Goal: Navigation & Orientation: Find specific page/section

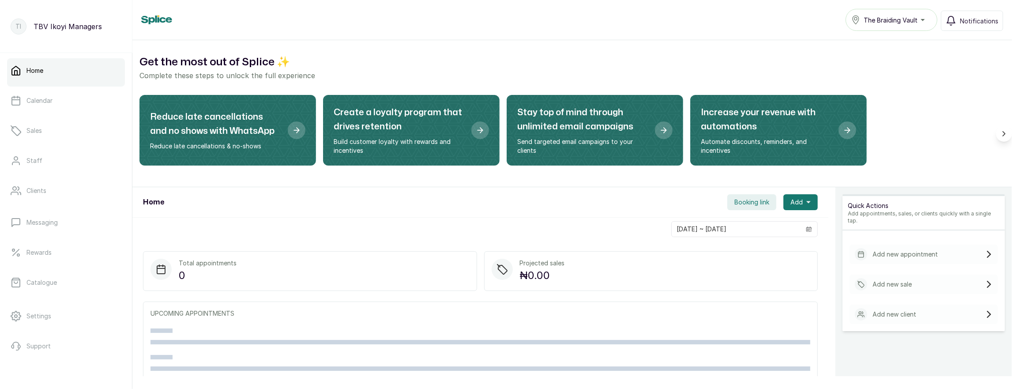
click at [898, 20] on span "The Braiding Vault" at bounding box center [891, 19] width 54 height 9
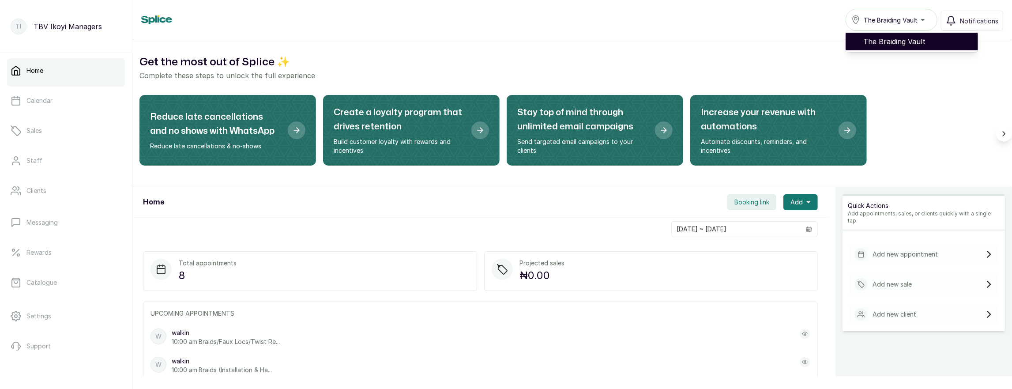
click at [827, 24] on div "Home The Braiding Vault The Braiding Vault Notifications" at bounding box center [572, 20] width 862 height 22
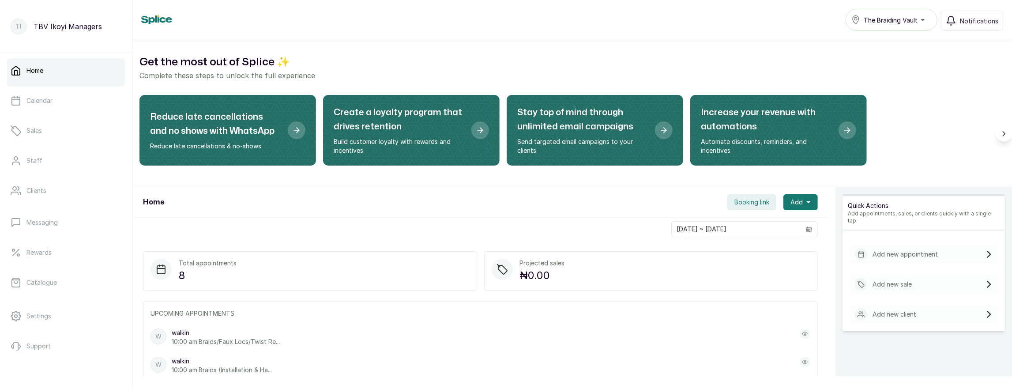
click at [879, 20] on span "The Braiding Vault" at bounding box center [891, 19] width 54 height 9
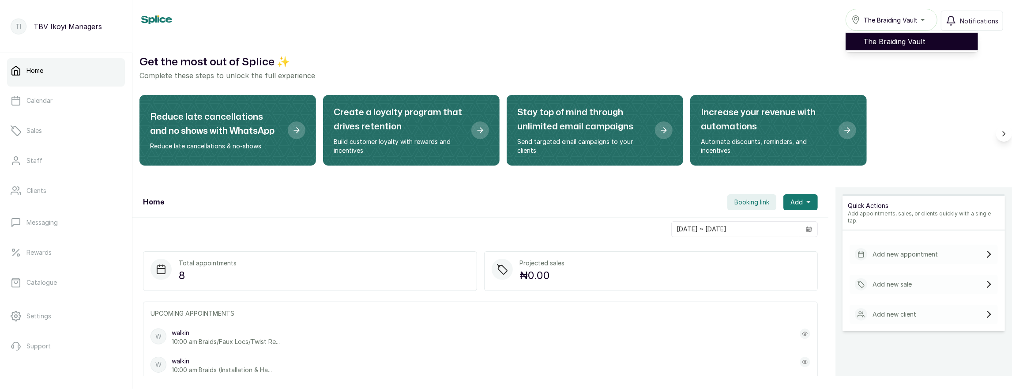
click at [713, 31] on div "Home The Braiding Vault The Braiding Vault Notifications" at bounding box center [572, 20] width 880 height 40
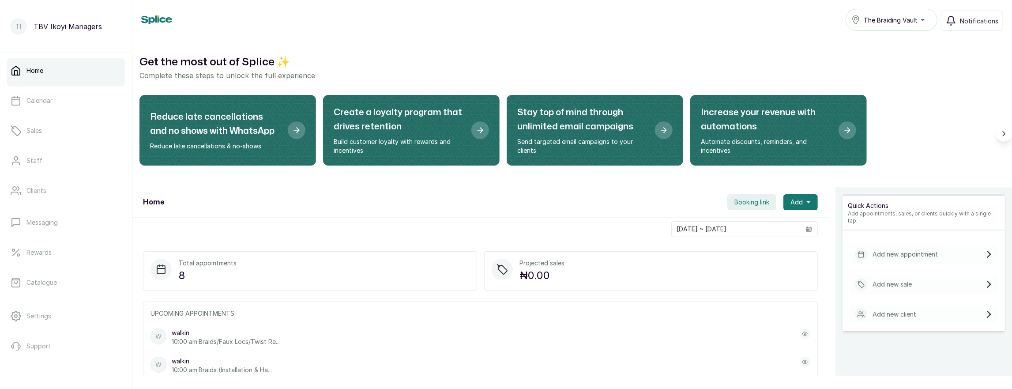
click at [869, 15] on span "The Braiding Vault" at bounding box center [891, 19] width 54 height 9
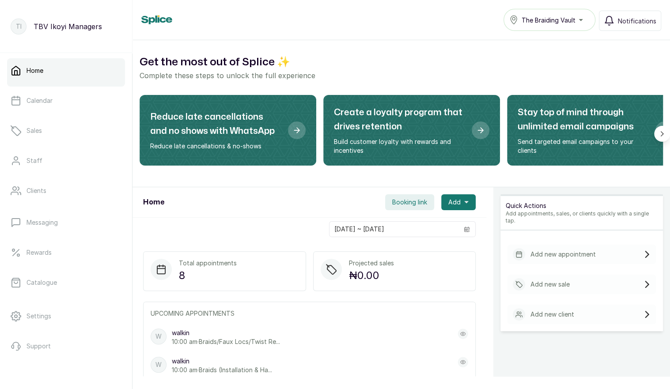
click at [552, 11] on button "The Braiding Vault" at bounding box center [549, 20] width 92 height 22
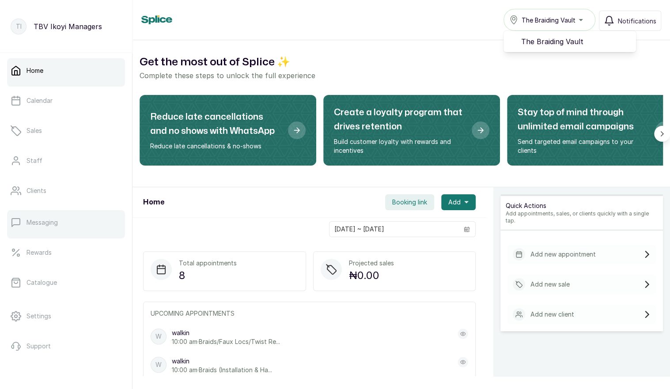
click at [38, 227] on link "Messaging" at bounding box center [66, 222] width 118 height 25
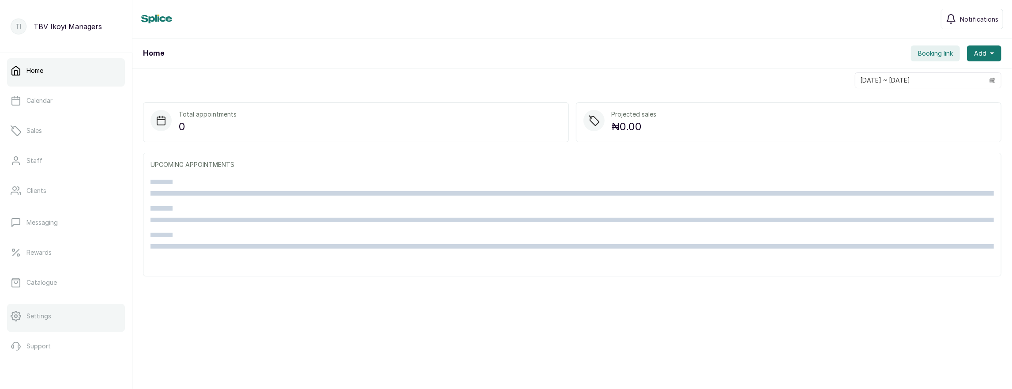
scroll to position [29, 0]
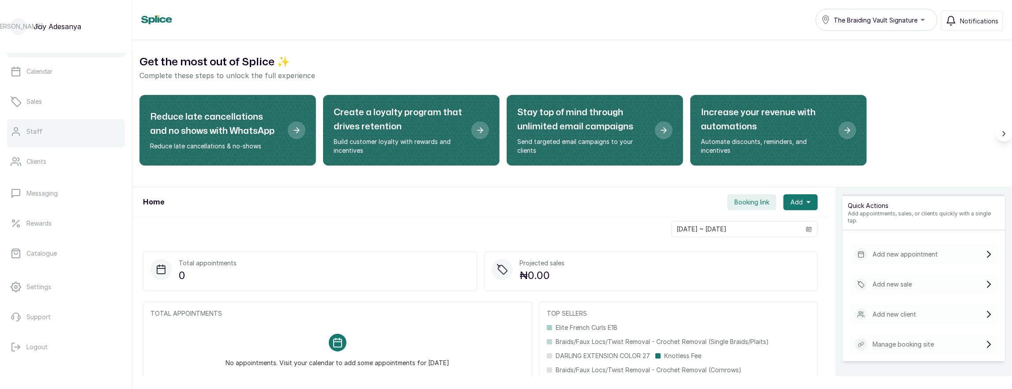
click at [38, 139] on link "Staff" at bounding box center [66, 131] width 118 height 25
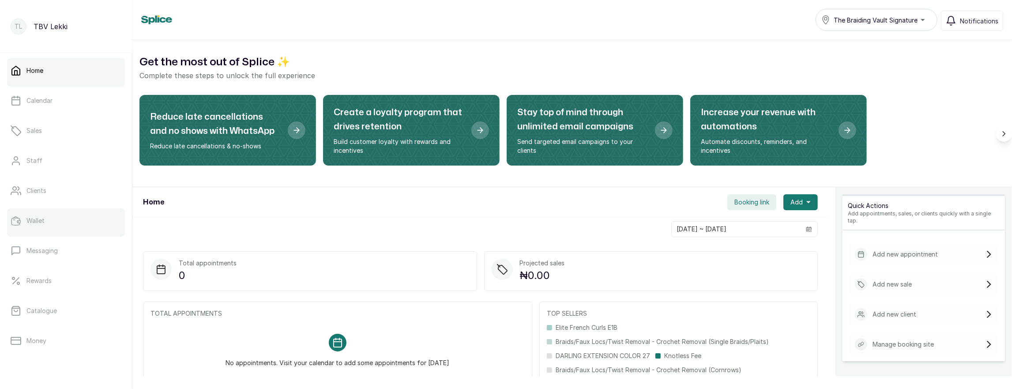
click at [77, 222] on link "Wallet" at bounding box center [66, 220] width 118 height 25
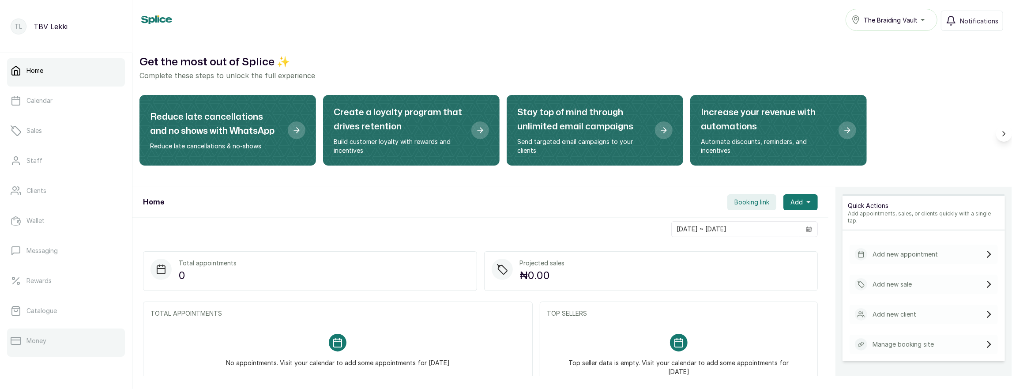
scroll to position [114, 0]
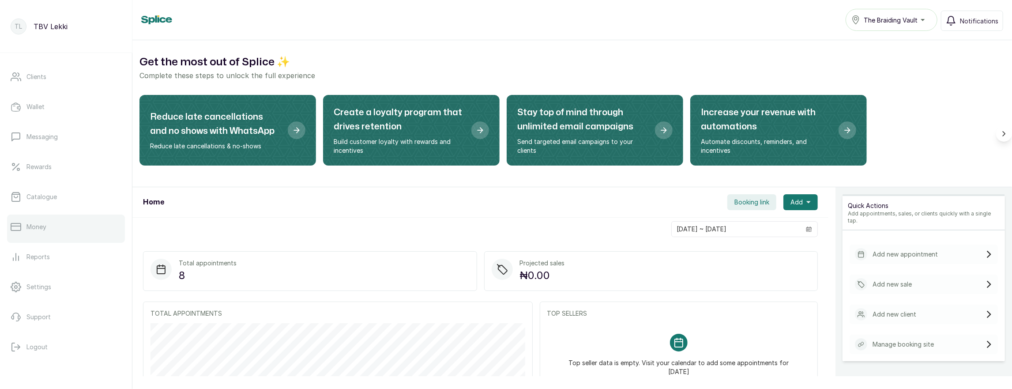
click at [73, 222] on link "Money" at bounding box center [66, 227] width 118 height 25
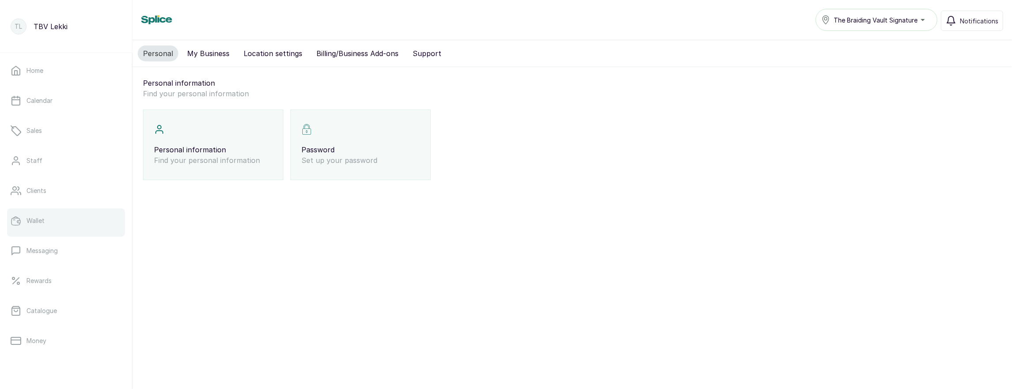
click at [38, 218] on p "Wallet" at bounding box center [35, 220] width 18 height 9
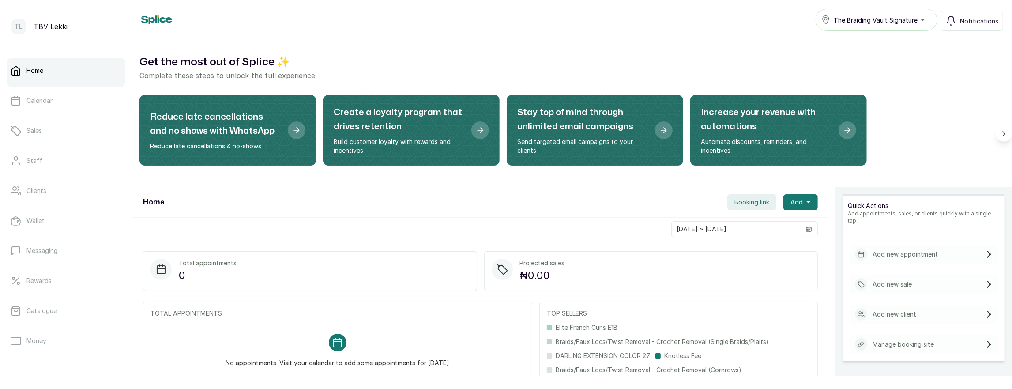
scroll to position [114, 0]
click at [36, 220] on link "Money" at bounding box center [66, 227] width 118 height 25
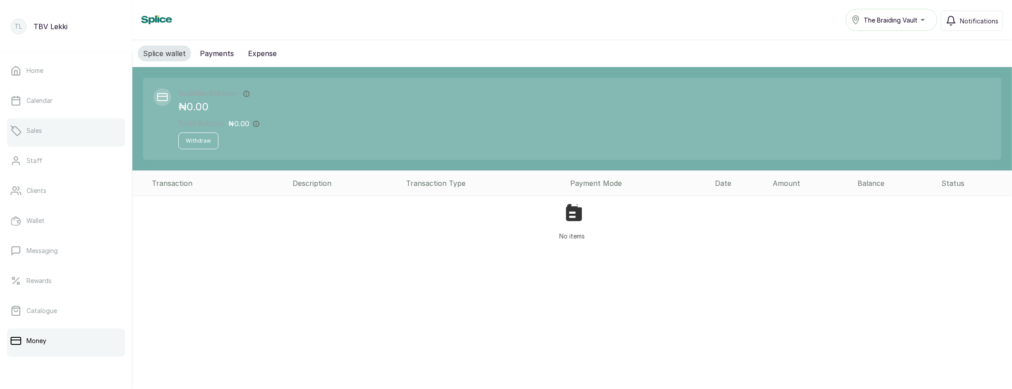
scroll to position [8, 0]
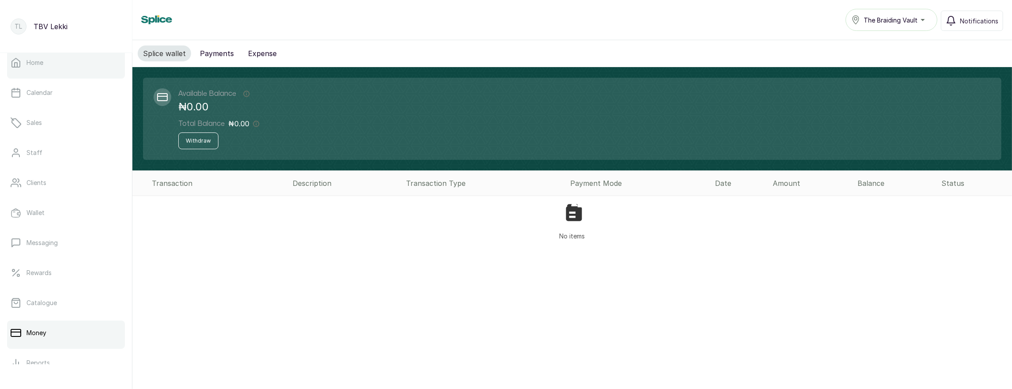
click at [62, 68] on link "Home" at bounding box center [66, 62] width 118 height 25
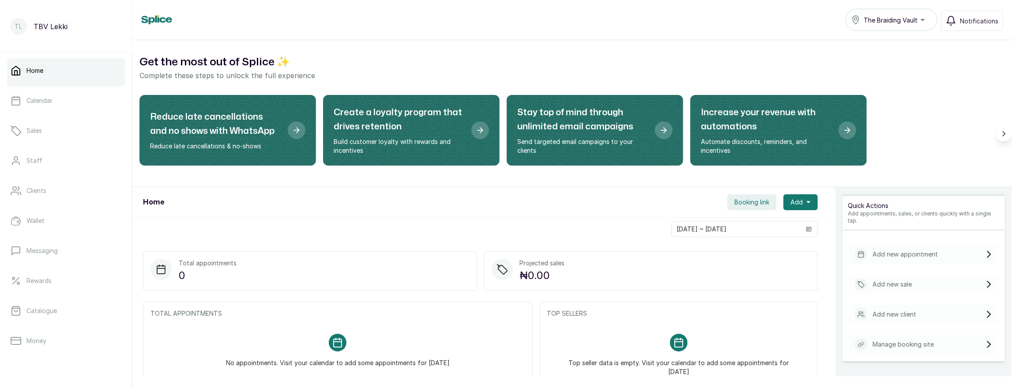
click at [881, 19] on span "The Braiding Vault" at bounding box center [891, 19] width 54 height 9
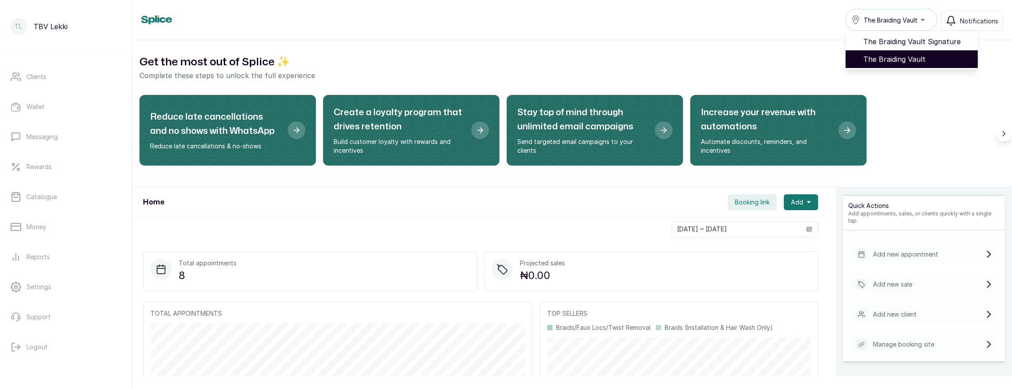
click at [897, 57] on span "The Braiding Vault" at bounding box center [918, 59] width 108 height 11
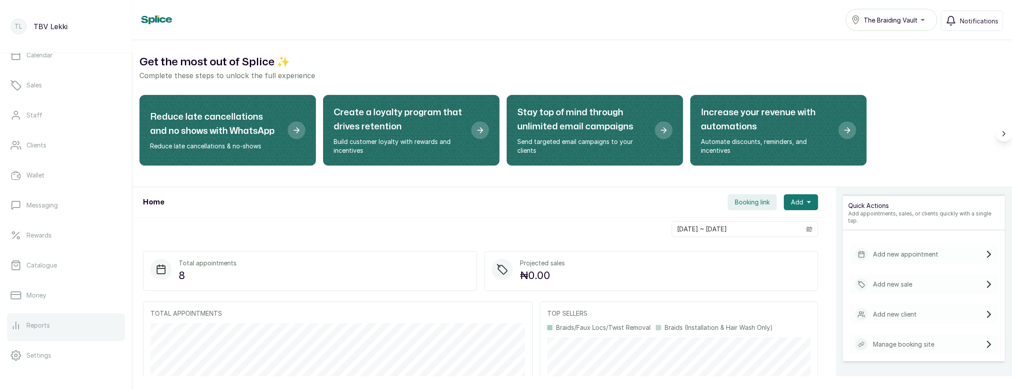
scroll to position [114, 0]
click at [892, 13] on button "The Braiding Vault" at bounding box center [892, 20] width 92 height 22
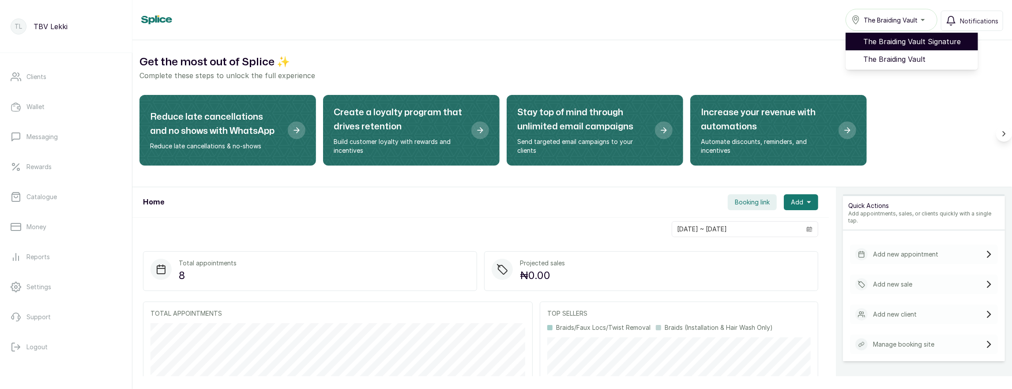
click at [890, 38] on span "The Braiding Vault Signature" at bounding box center [918, 41] width 108 height 11
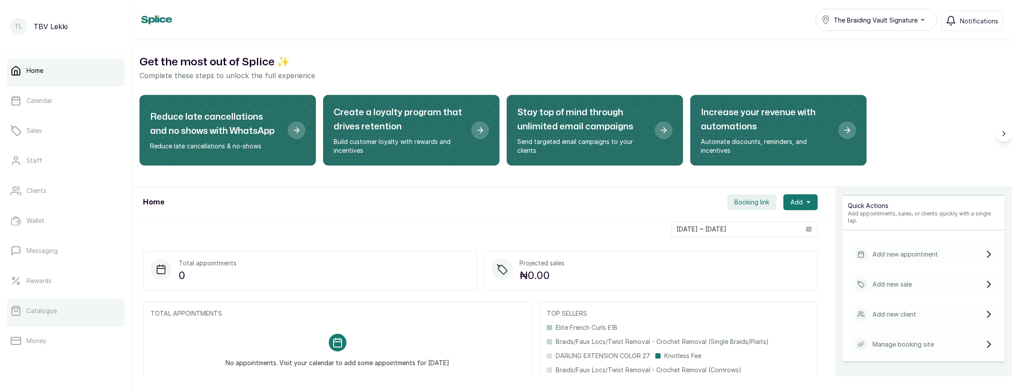
scroll to position [114, 0]
click at [871, 16] on span "The Braiding Vault Signature" at bounding box center [876, 19] width 84 height 9
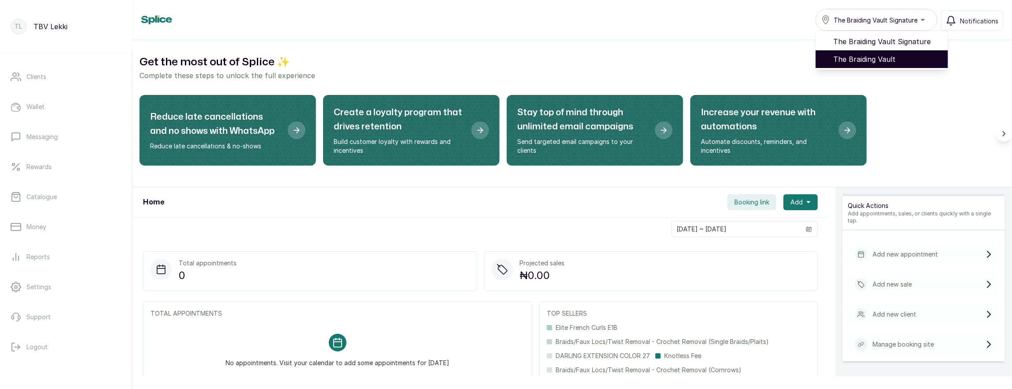
click at [867, 58] on span "The Braiding Vault" at bounding box center [888, 59] width 108 height 11
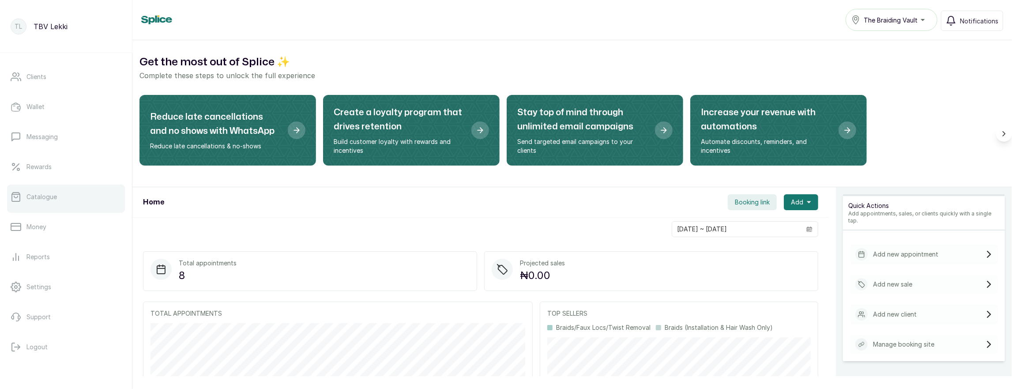
scroll to position [114, 0]
click at [37, 231] on link "Money" at bounding box center [66, 227] width 118 height 25
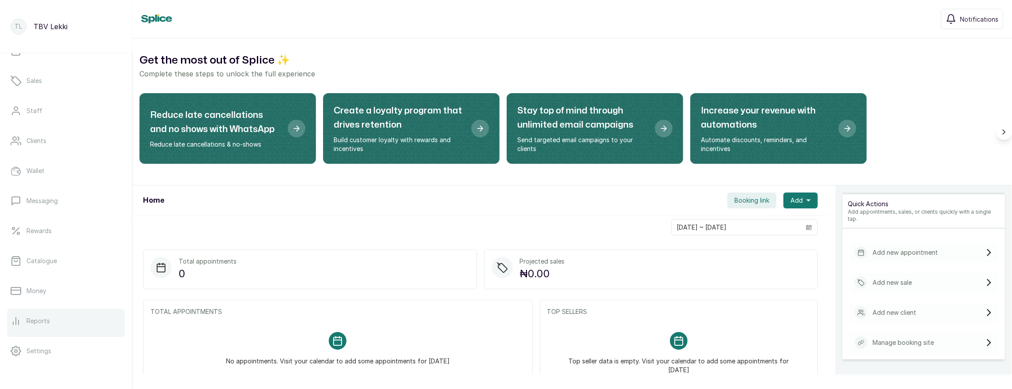
scroll to position [114, 0]
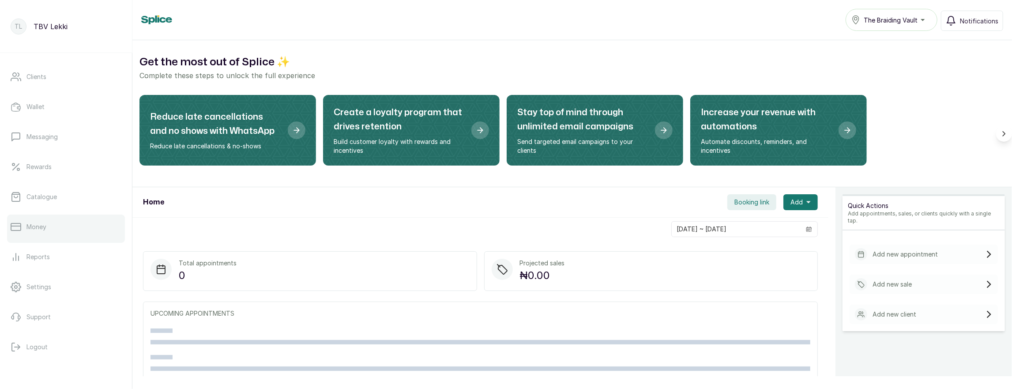
click at [69, 233] on link "Money" at bounding box center [66, 227] width 118 height 25
